Goal: Communication & Community: Answer question/provide support

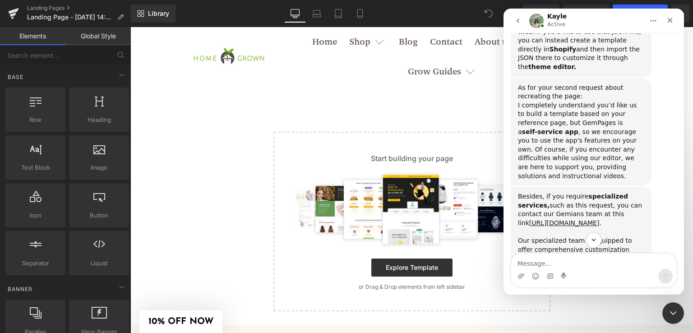
scroll to position [2458, 0]
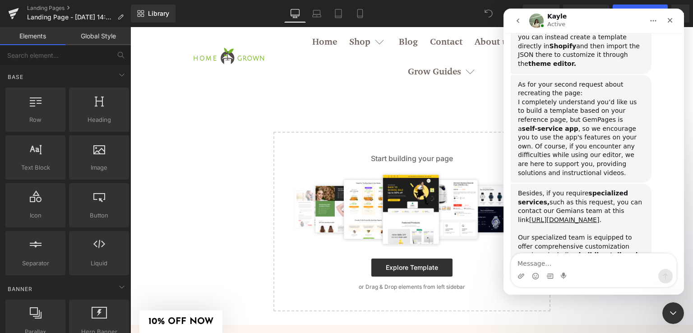
click at [576, 263] on textarea "Message…" at bounding box center [593, 260] width 165 height 15
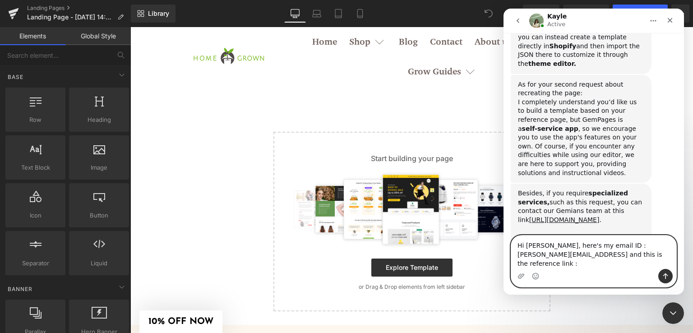
paste textarea "[URL][DOMAIN_NAME]"
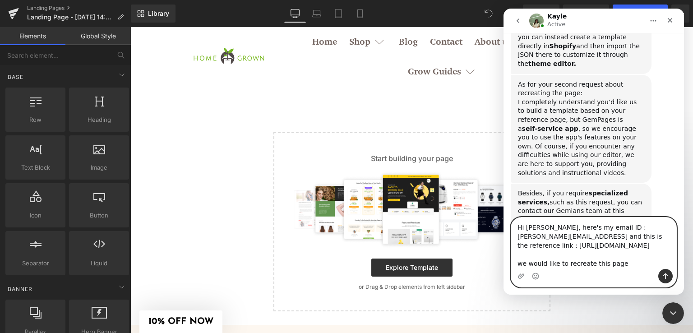
type textarea "Hi [PERSON_NAME], here's my email ID : [PERSON_NAME][EMAIL_ADDRESS] and this is…"
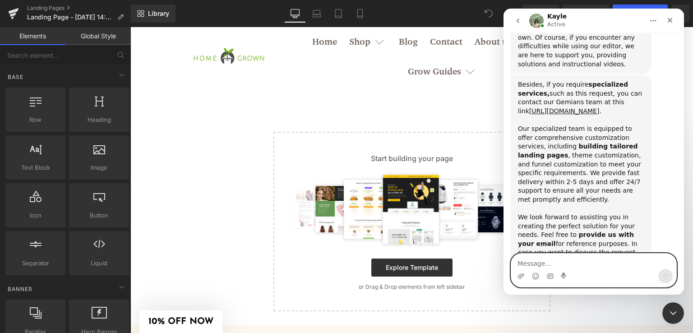
scroll to position [2590, 0]
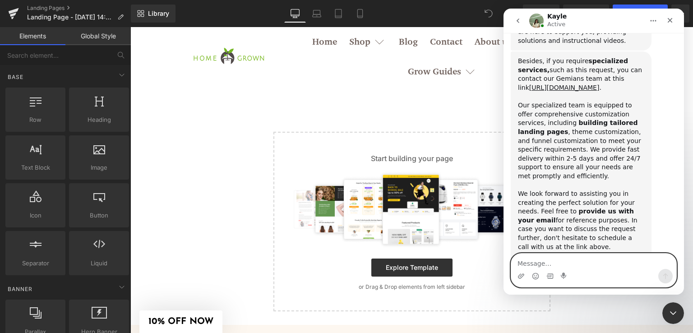
click at [563, 258] on textarea "Message…" at bounding box center [593, 260] width 165 height 15
type textarea "yes confirmed"
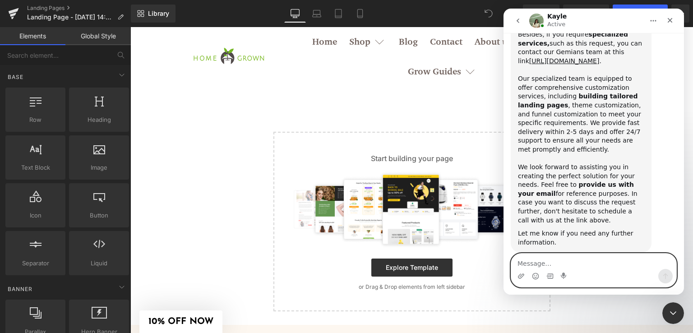
scroll to position [2617, 0]
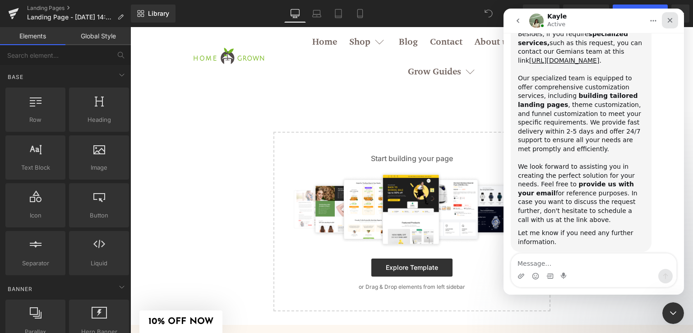
click at [667, 17] on icon "Close" at bounding box center [669, 20] width 7 height 7
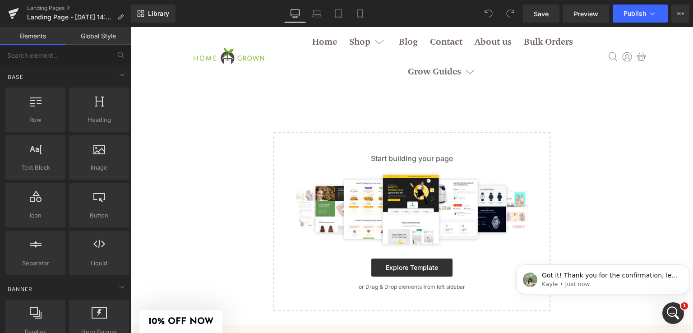
scroll to position [0, 0]
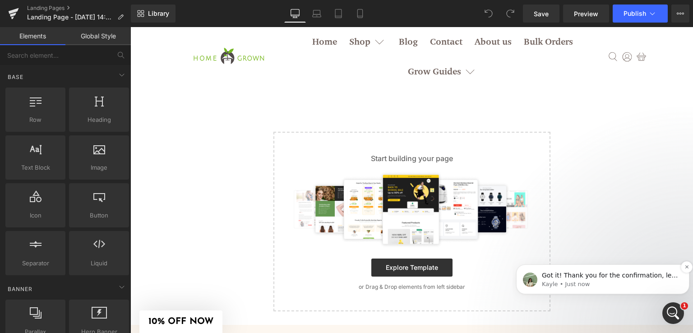
click at [616, 271] on span "Got it! Thank you for the confirmation, let me transfer this details to the team" at bounding box center [610, 279] width 136 height 16
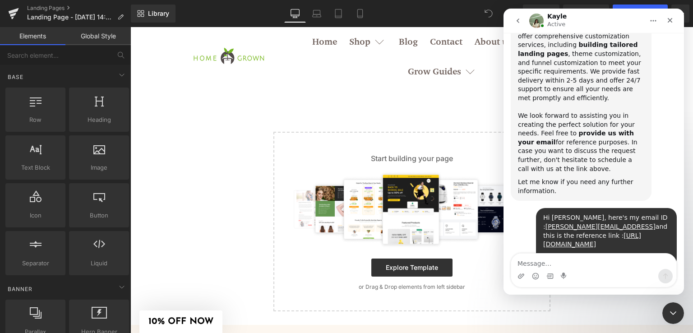
scroll to position [2667, 0]
click at [564, 266] on textarea "Message…" at bounding box center [593, 260] width 165 height 15
type textarea "thanks"
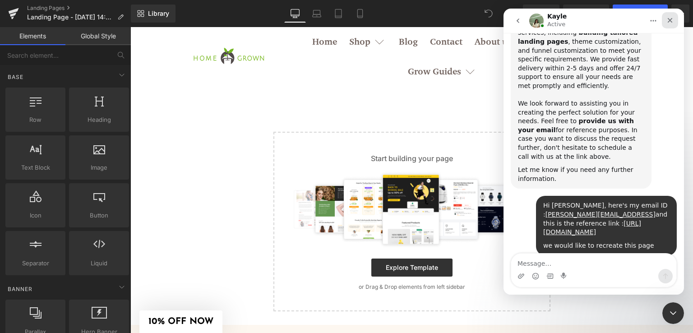
drag, startPoint x: 675, startPoint y: 19, endPoint x: 1029, endPoint y: 97, distance: 362.4
click at [675, 19] on div "Close" at bounding box center [669, 20] width 16 height 16
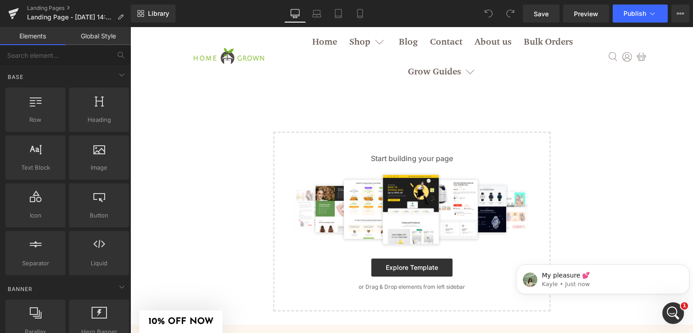
scroll to position [0, 0]
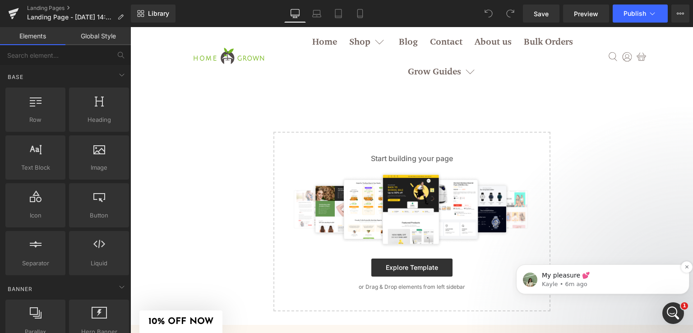
click at [590, 280] on p "Kayle • 6m ago" at bounding box center [610, 284] width 136 height 8
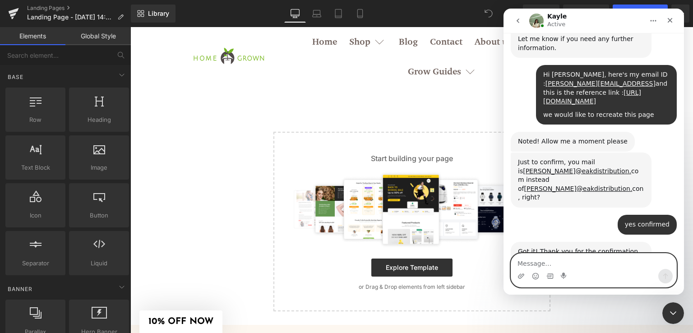
scroll to position [2816, 0]
